Goal: Information Seeking & Learning: Learn about a topic

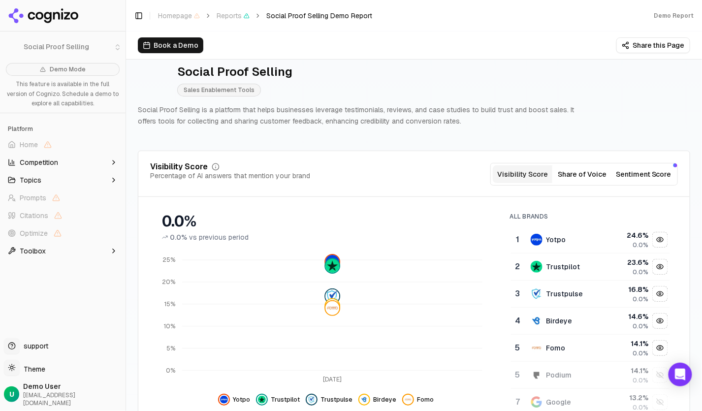
scroll to position [22, 0]
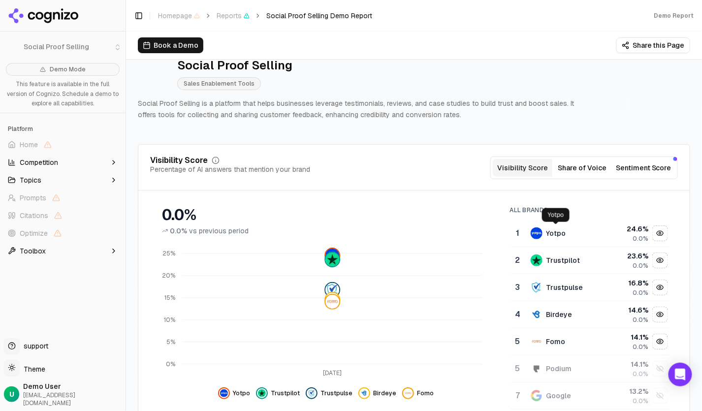
click at [505, 232] on div "Yotpo" at bounding box center [557, 234] width 20 height 10
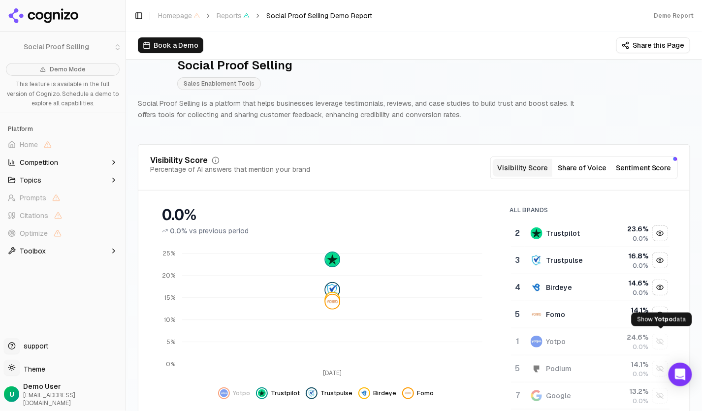
click at [505, 296] on div "Show yotpo data" at bounding box center [660, 341] width 15 height 15
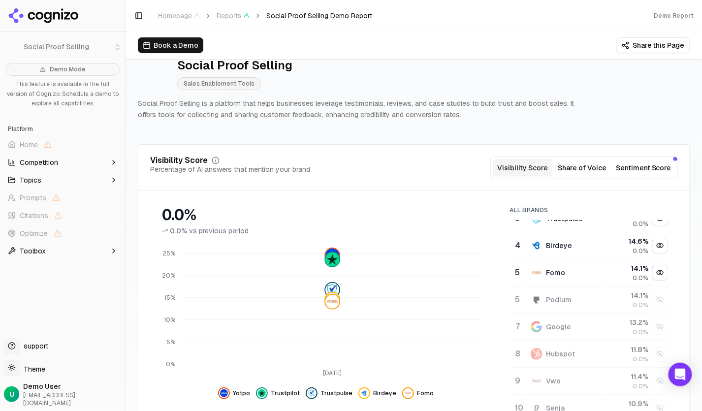
scroll to position [81, 0]
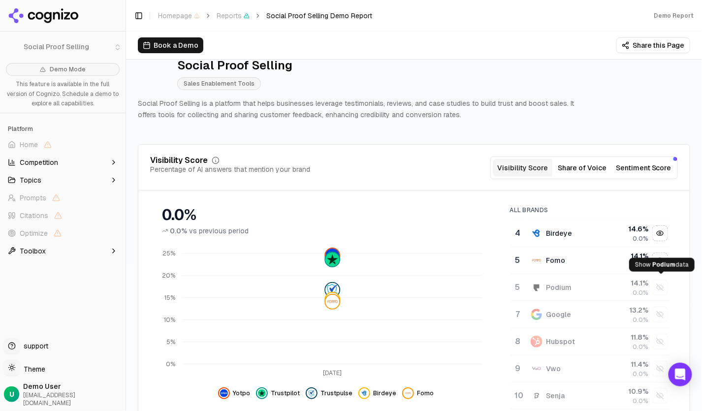
click at [505, 285] on div "Show podium data" at bounding box center [660, 287] width 15 height 15
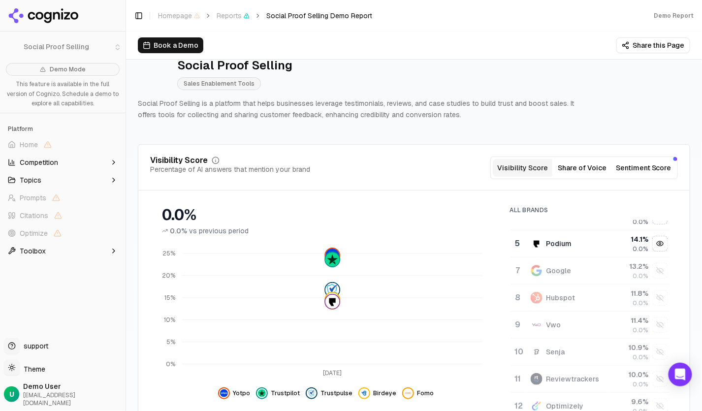
scroll to position [134, 0]
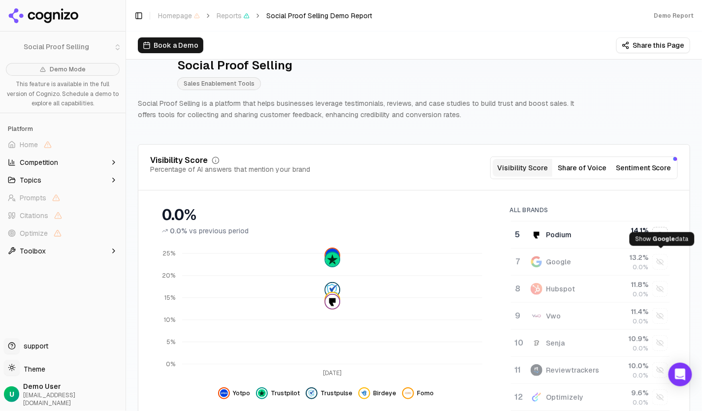
click at [505, 257] on div "Show google data" at bounding box center [660, 262] width 15 height 15
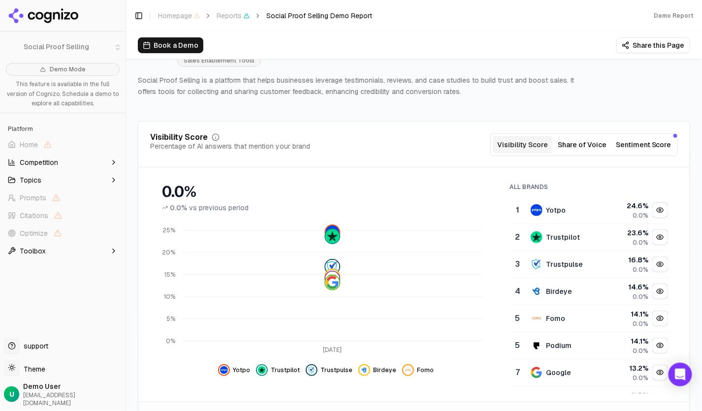
scroll to position [0, 0]
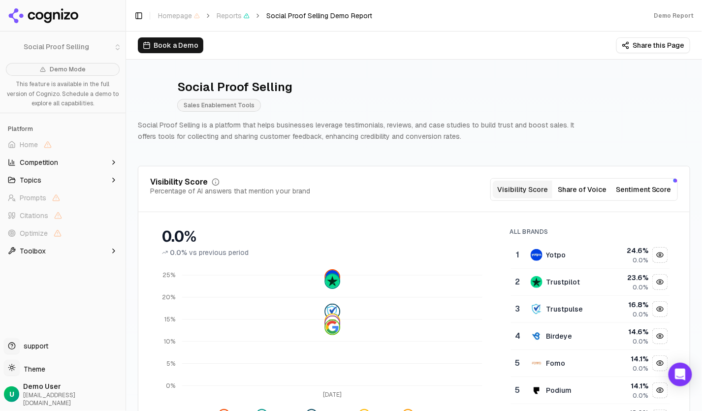
click at [505, 192] on button "Share of Voice" at bounding box center [583, 190] width 60 height 18
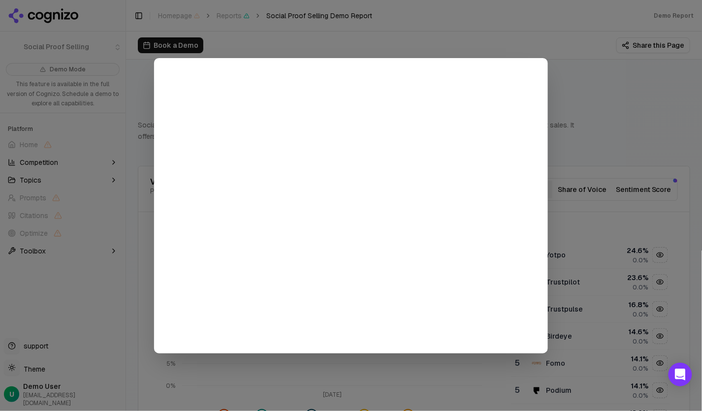
click at [505, 155] on div at bounding box center [351, 205] width 702 height 411
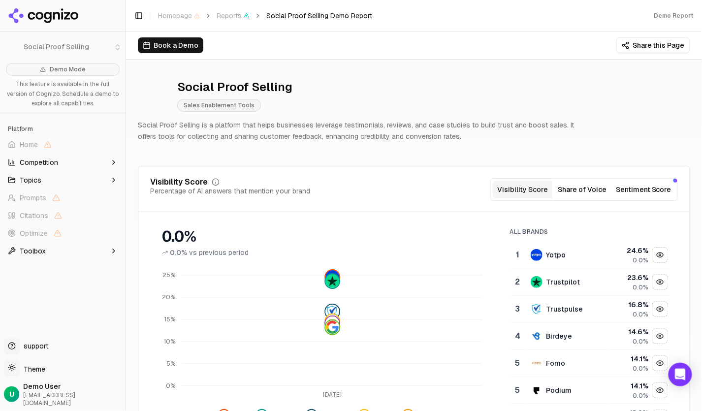
click at [505, 187] on button "Sentiment Score" at bounding box center [644, 190] width 64 height 18
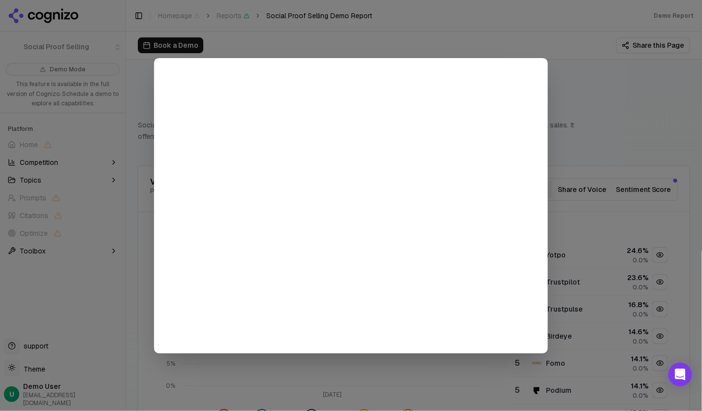
click at [505, 115] on div at bounding box center [351, 205] width 702 height 411
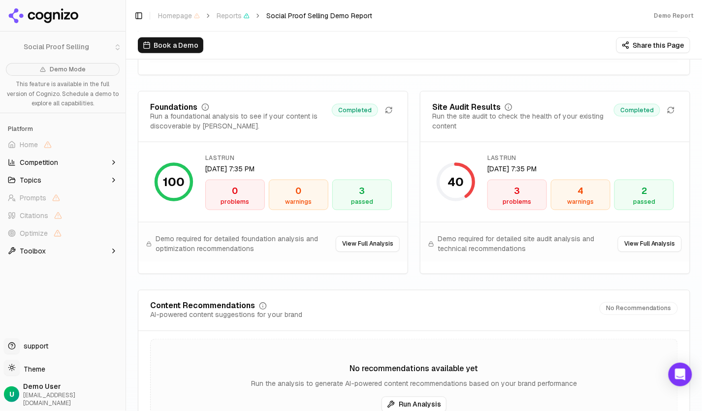
scroll to position [1382, 0]
click at [505, 237] on button "View Full Analysis" at bounding box center [650, 245] width 64 height 16
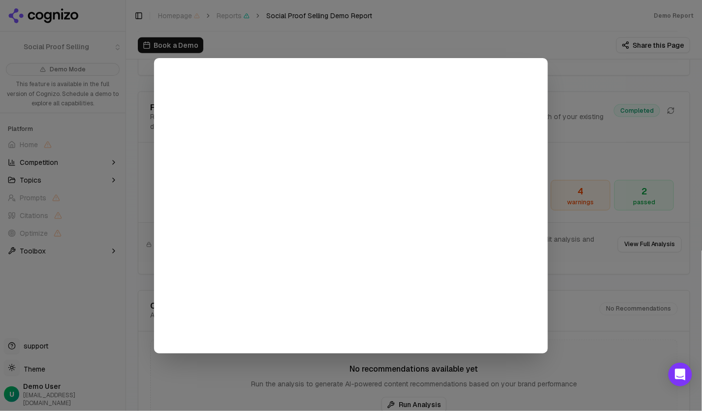
click at [505, 249] on div at bounding box center [351, 205] width 702 height 411
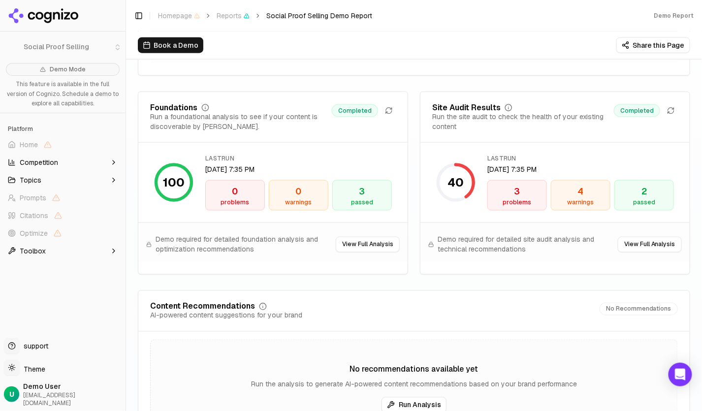
click at [369, 237] on button "View Full Analysis" at bounding box center [368, 245] width 64 height 16
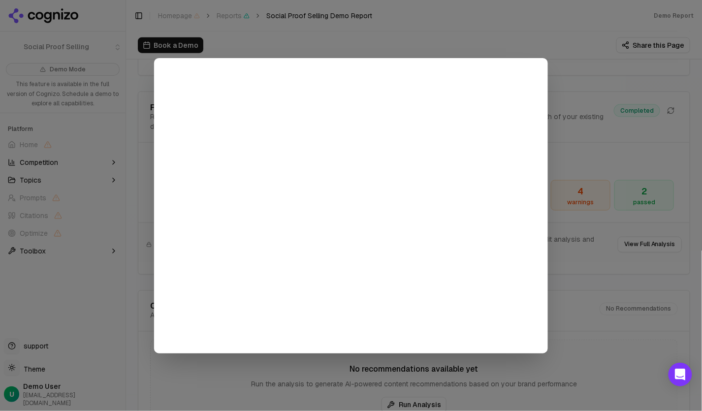
click at [505, 282] on div at bounding box center [351, 205] width 702 height 411
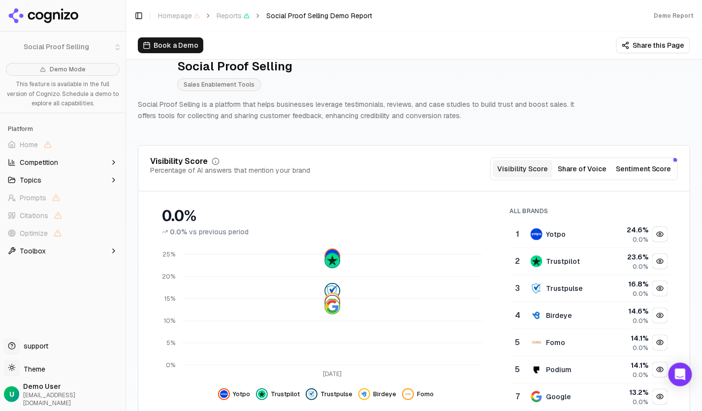
scroll to position [0, 0]
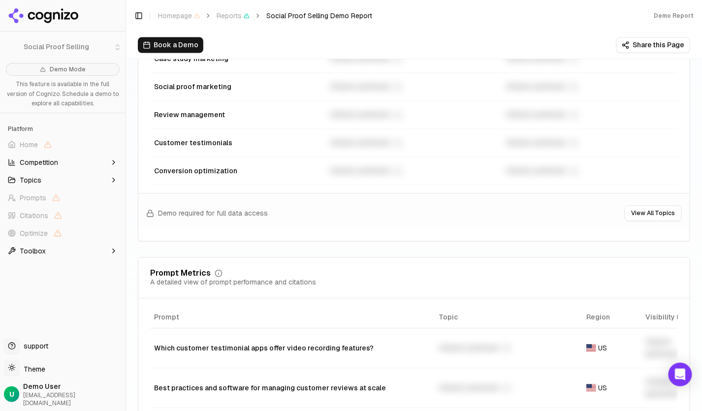
scroll to position [742, 0]
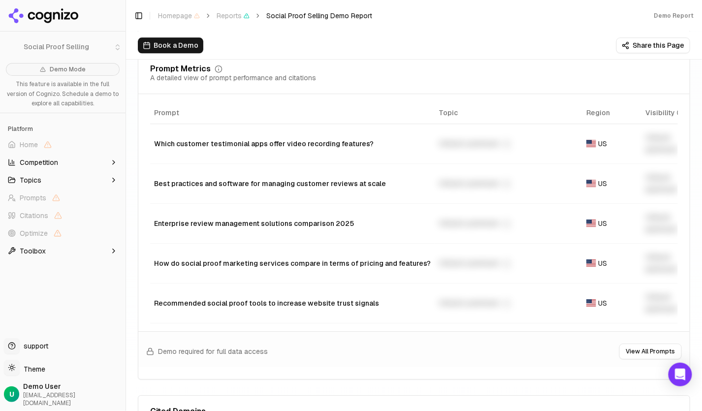
click at [70, 182] on button "Topics" at bounding box center [63, 180] width 118 height 16
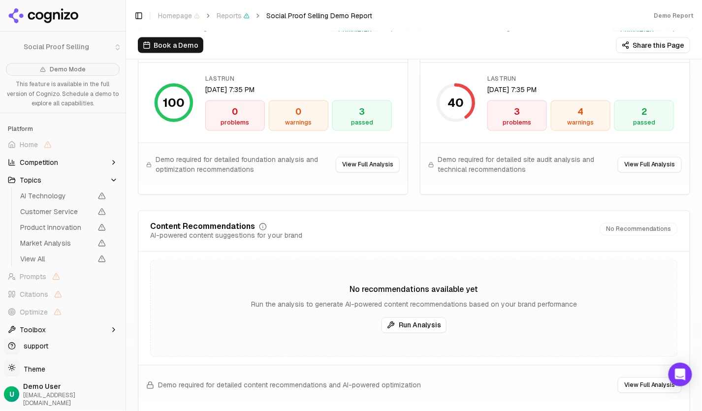
scroll to position [1416, 0]
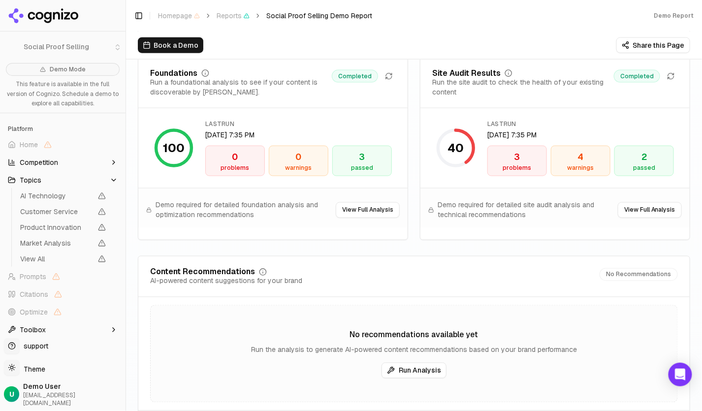
click at [81, 331] on button "Toolbox" at bounding box center [63, 330] width 118 height 16
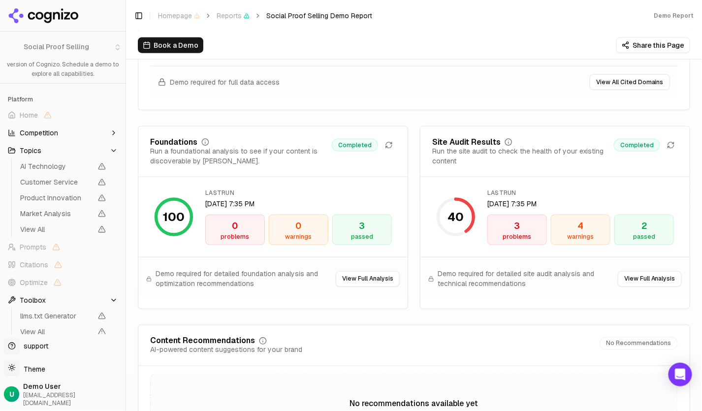
scroll to position [1346, 0]
click at [639, 272] on button "View Full Analysis" at bounding box center [650, 280] width 64 height 16
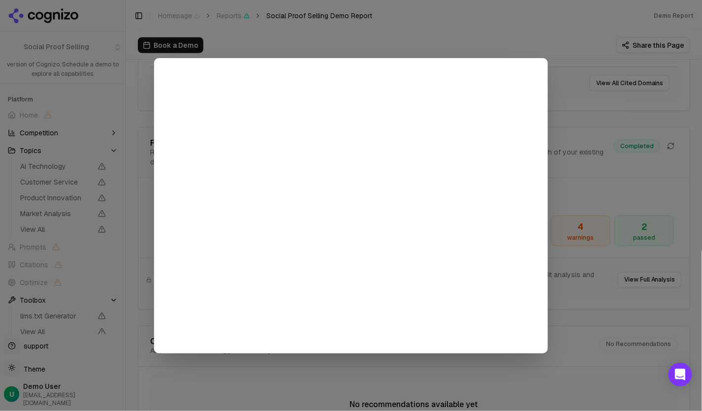
click at [521, 37] on div at bounding box center [351, 205] width 702 height 411
